Goal: Task Accomplishment & Management: Use online tool/utility

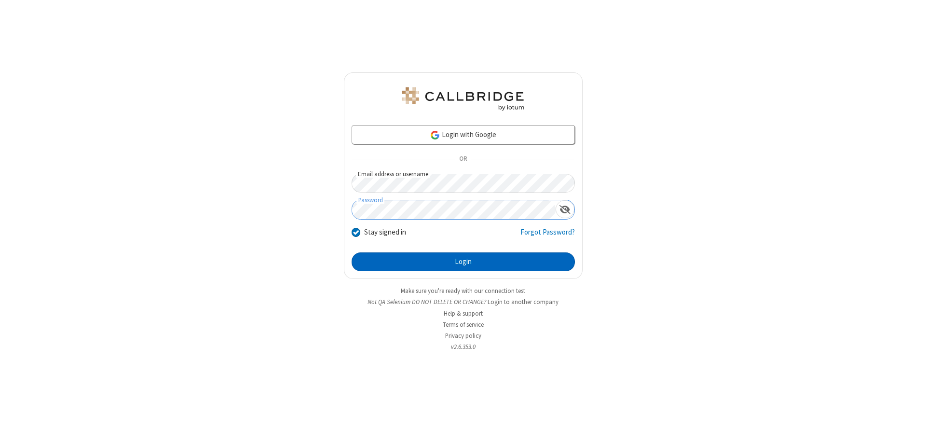
click at [463, 261] on button "Login" at bounding box center [463, 261] width 223 height 19
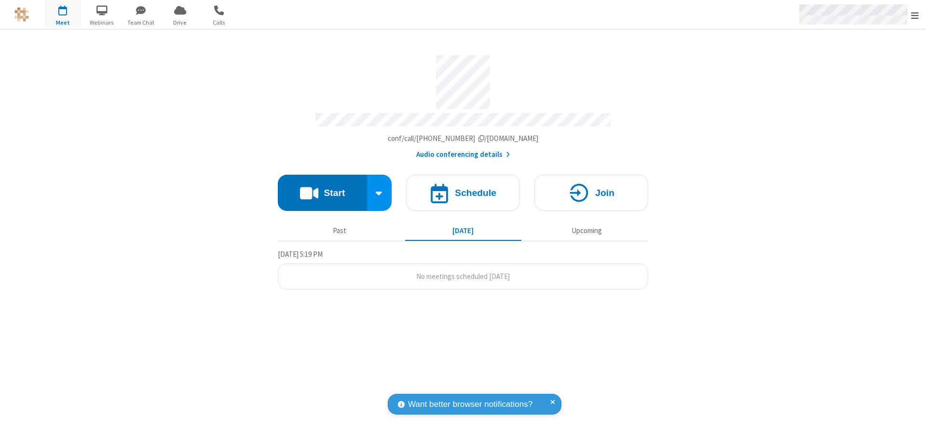
click at [915, 15] on span "Open menu" at bounding box center [915, 16] width 8 height 10
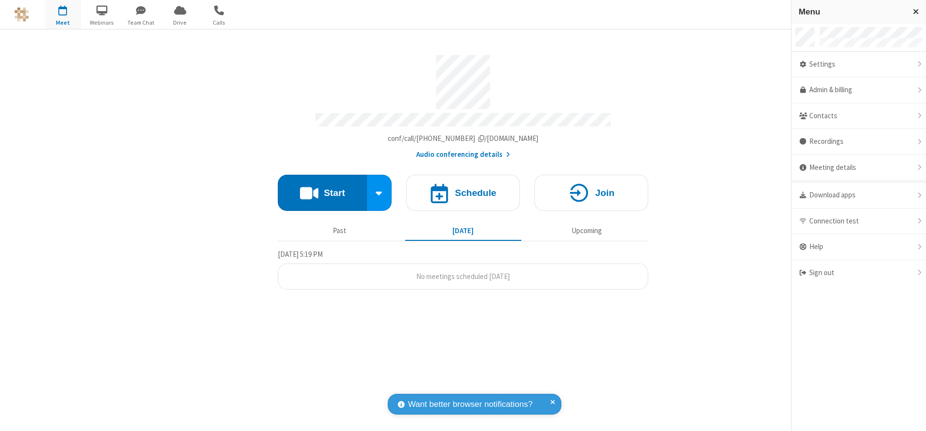
click at [63, 14] on span "button" at bounding box center [63, 10] width 36 height 16
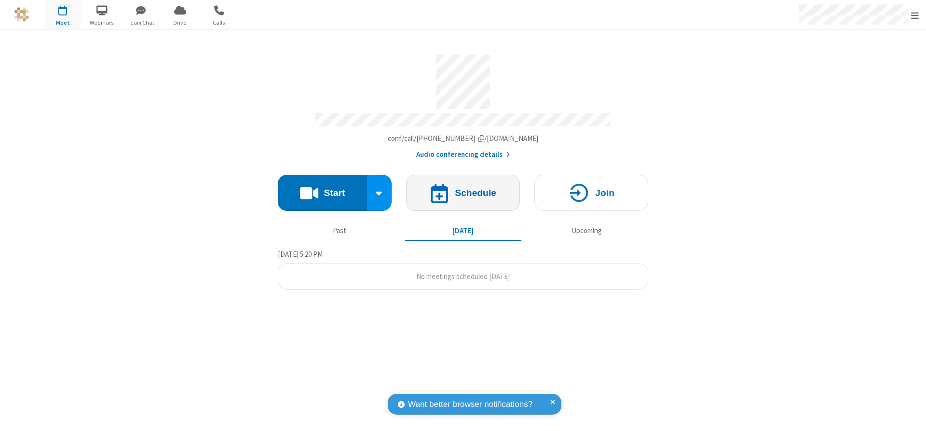
click at [463, 189] on h4 "Schedule" at bounding box center [475, 192] width 41 height 9
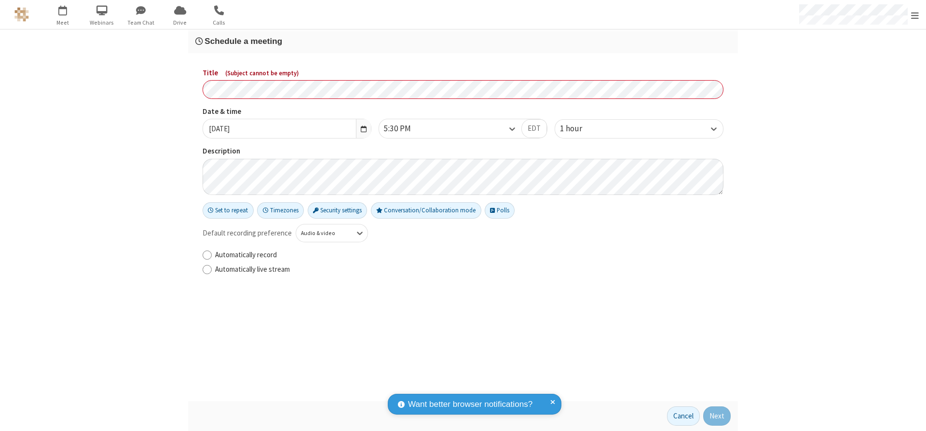
click at [463, 41] on h3 "Schedule a meeting" at bounding box center [462, 41] width 535 height 9
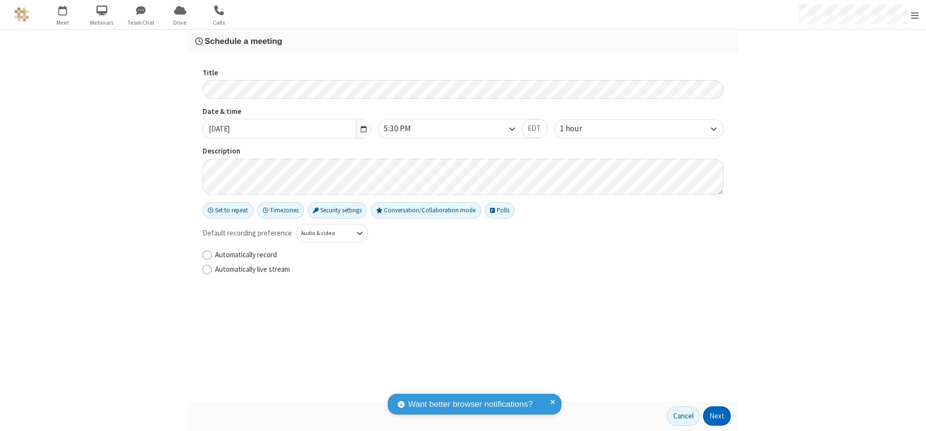
click at [717, 416] on button "Next" at bounding box center [716, 415] width 27 height 19
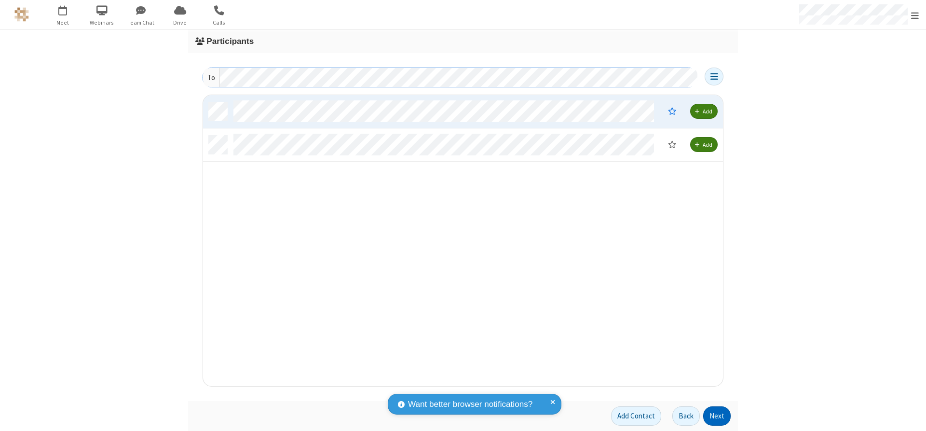
click at [717, 416] on button "Next" at bounding box center [716, 415] width 27 height 19
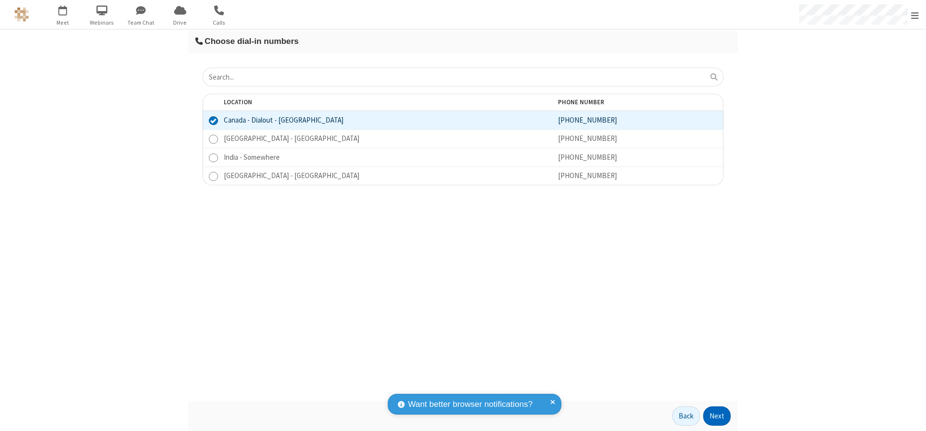
click at [717, 416] on button "Next" at bounding box center [716, 415] width 27 height 19
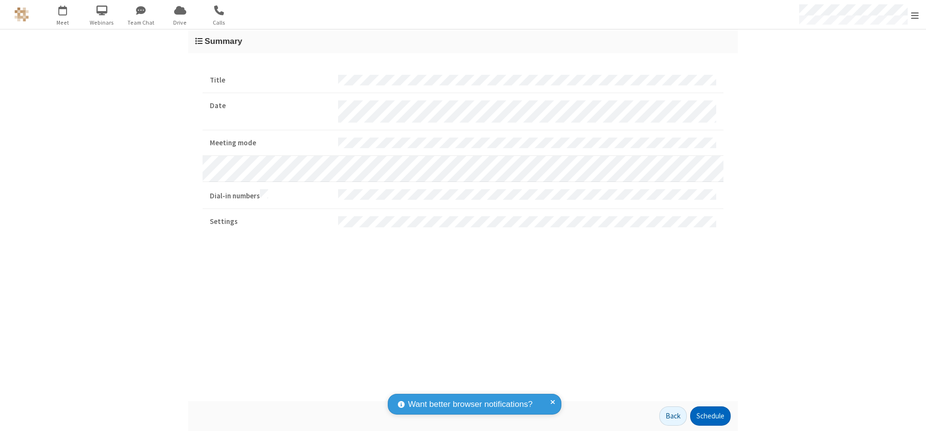
click at [710, 416] on button "Schedule" at bounding box center [710, 415] width 41 height 19
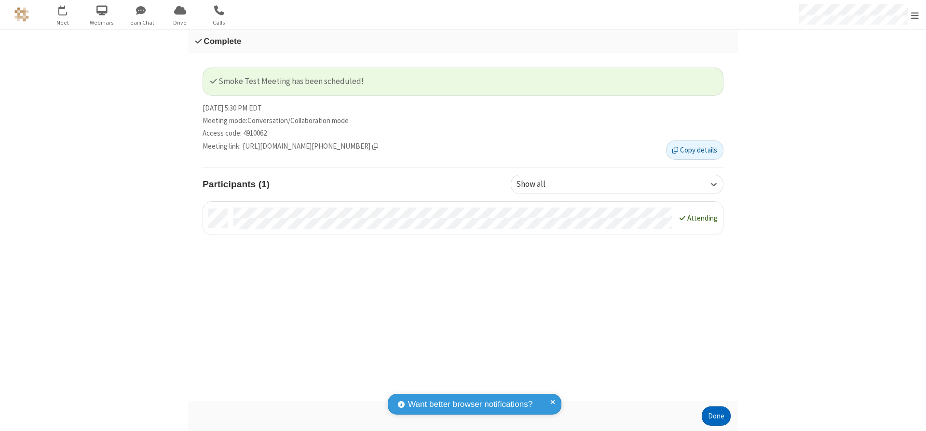
click at [716, 416] on button "Done" at bounding box center [716, 415] width 29 height 19
